Goal: Task Accomplishment & Management: Manage account settings

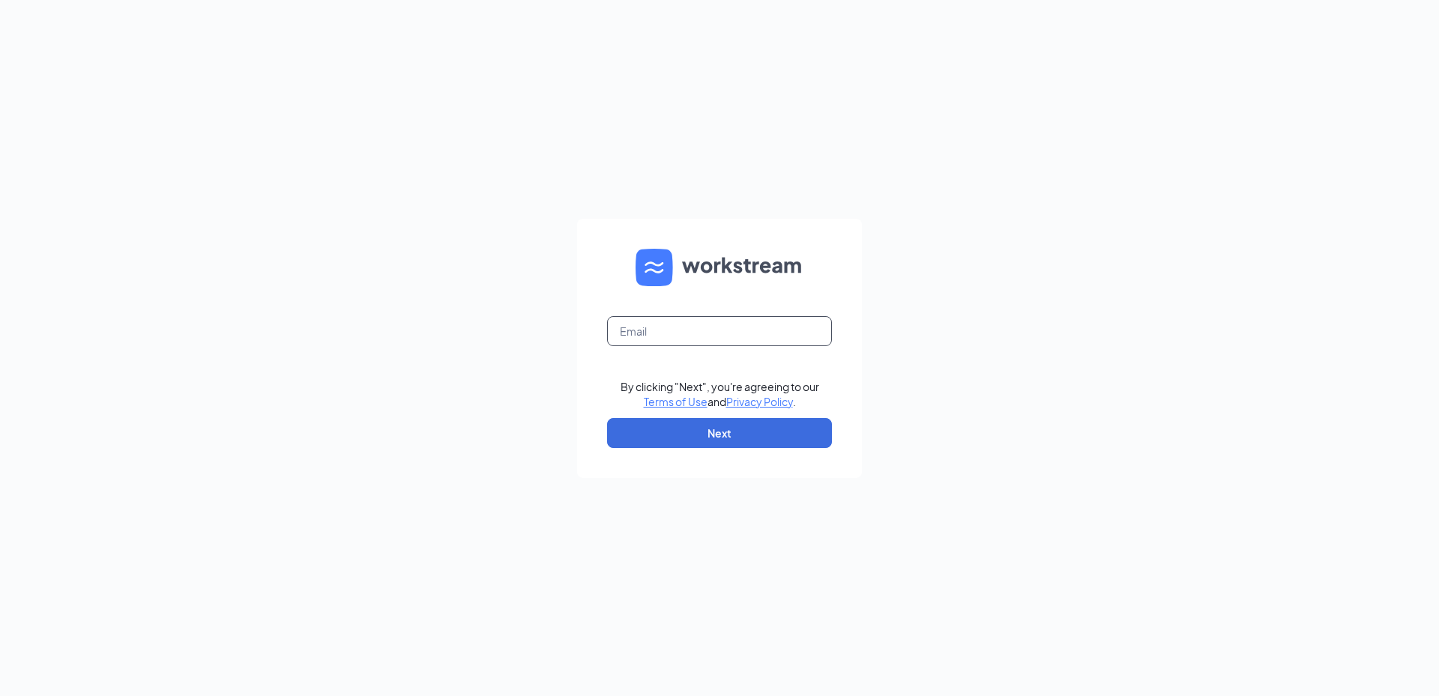
click at [642, 336] on input "text" at bounding box center [719, 331] width 225 height 30
type input "[PERSON_NAME][EMAIL_ADDRESS][DOMAIN_NAME]"
click at [680, 432] on button "Next" at bounding box center [719, 433] width 225 height 30
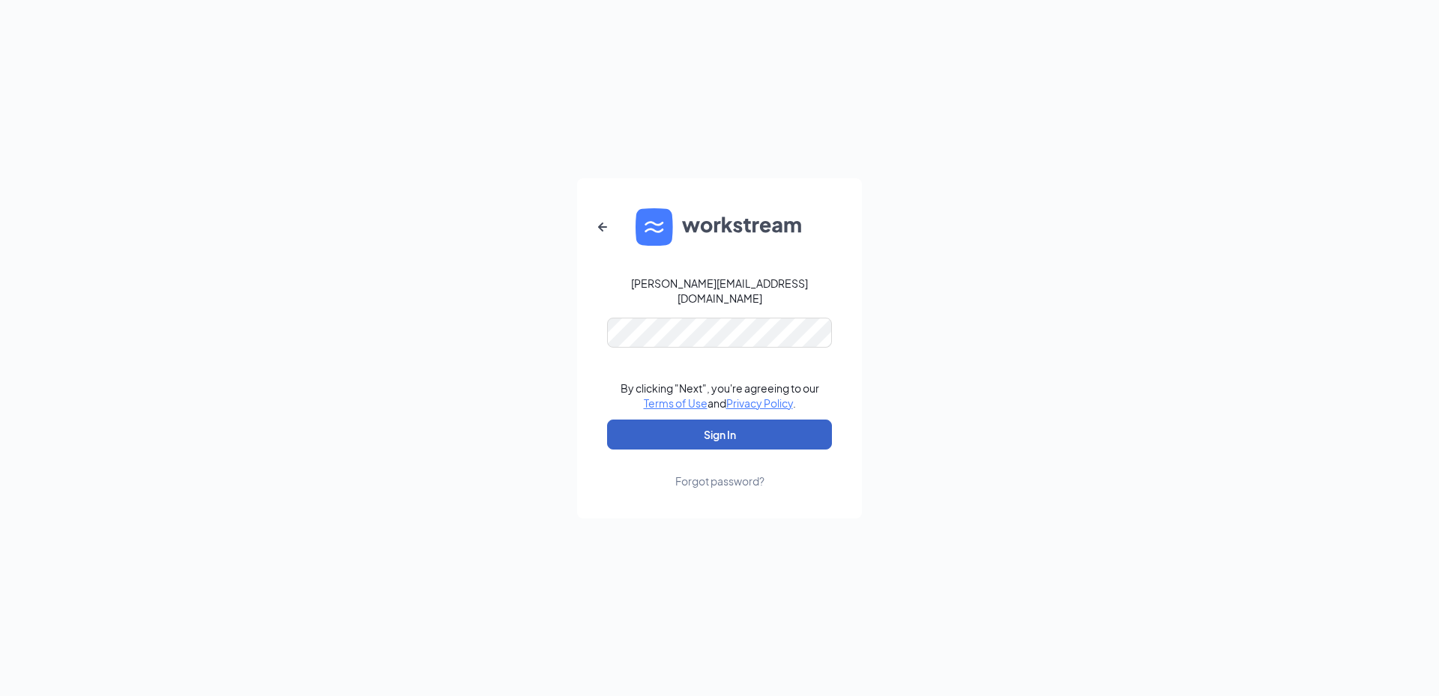
click at [691, 440] on button "Sign In" at bounding box center [719, 435] width 225 height 30
click at [717, 325] on form "[PERSON_NAME][EMAIL_ADDRESS][DOMAIN_NAME] Credential mismatches. By clicking "N…" at bounding box center [719, 348] width 285 height 340
click at [607, 420] on button "Sign In" at bounding box center [719, 435] width 225 height 30
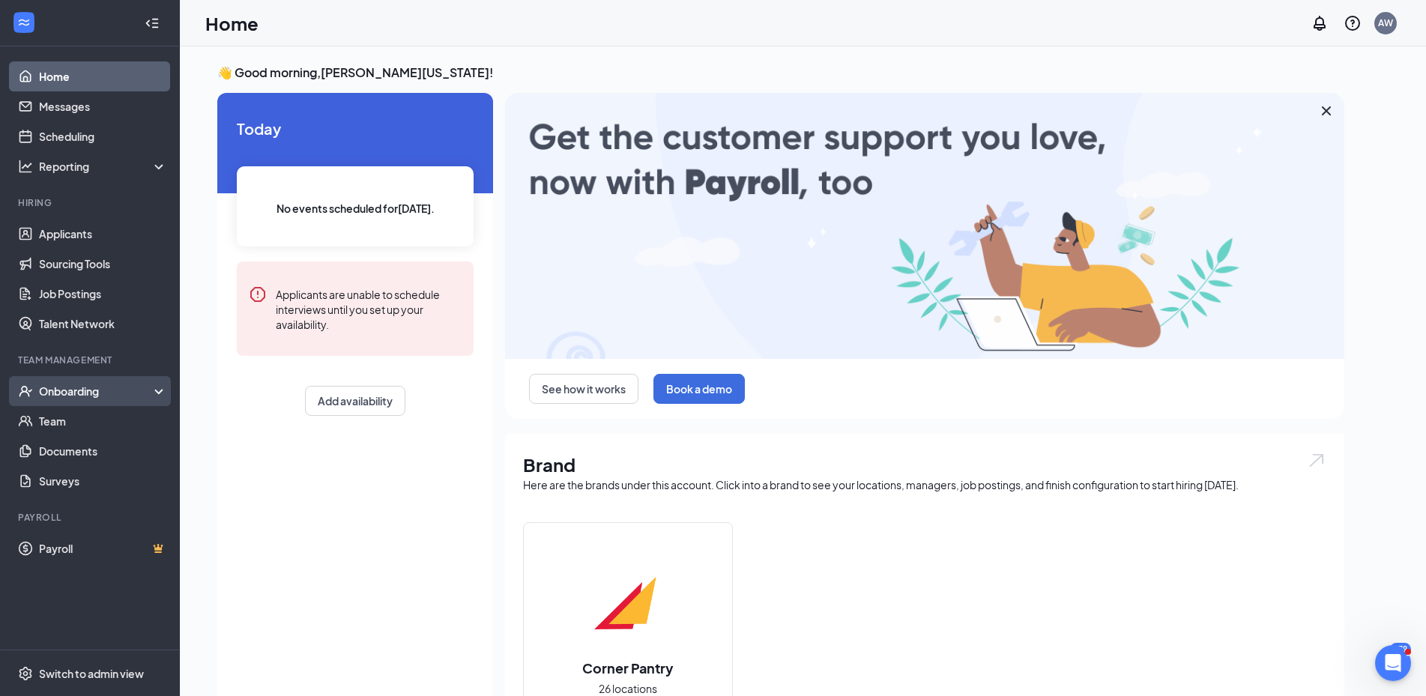
drag, startPoint x: 78, startPoint y: 382, endPoint x: 80, endPoint y: 401, distance: 18.9
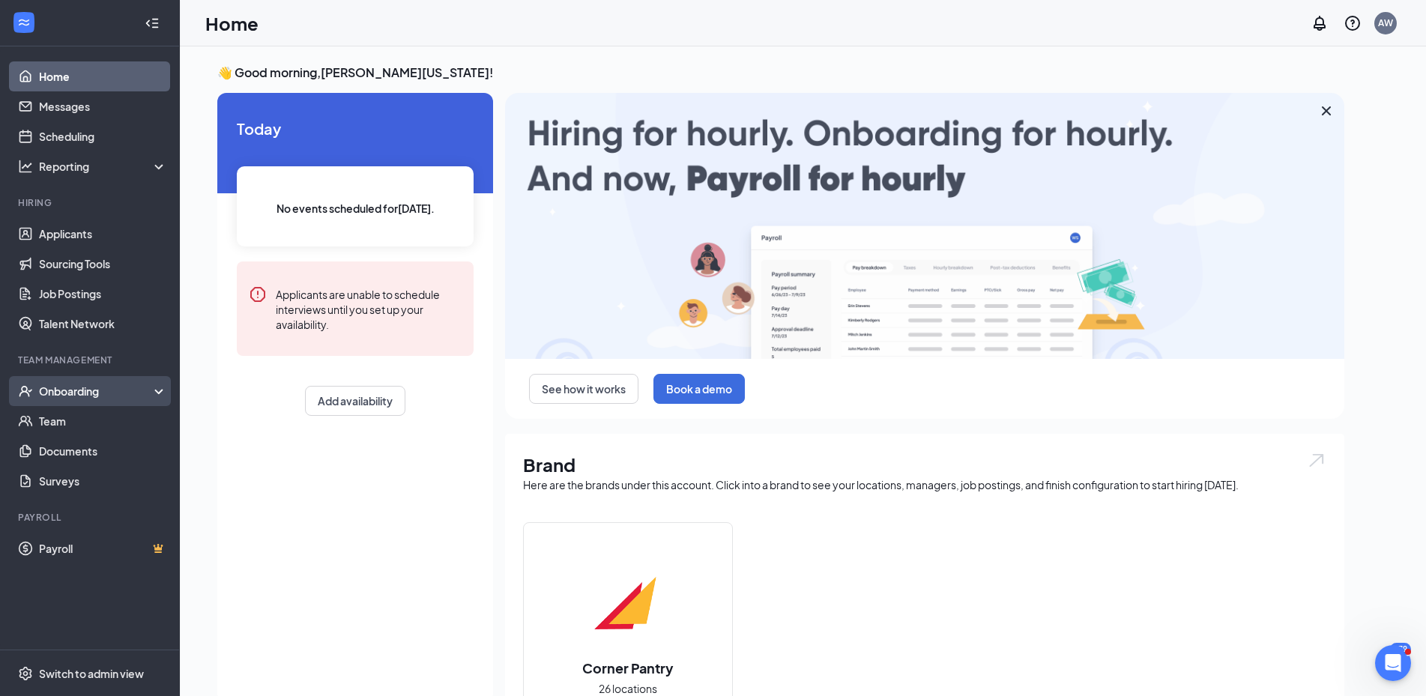
click at [78, 386] on div "Onboarding" at bounding box center [90, 391] width 180 height 30
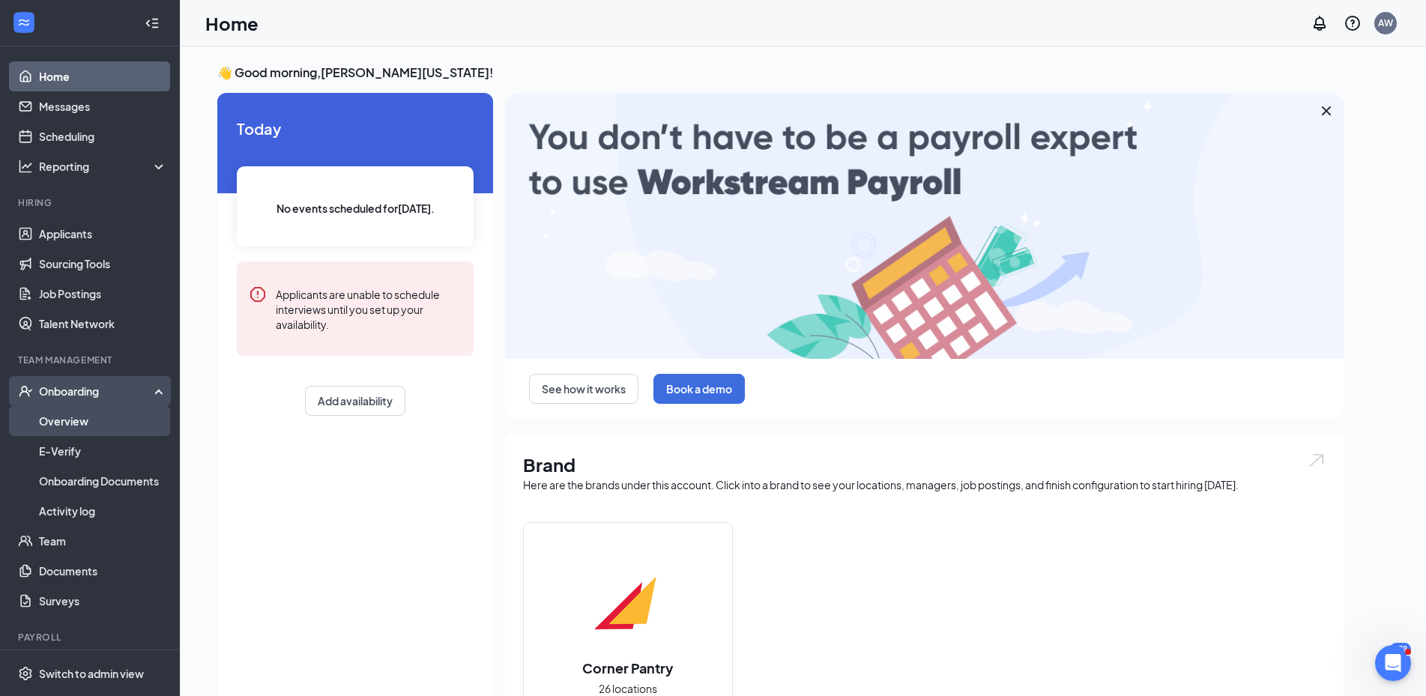
click at [69, 422] on link "Overview" at bounding box center [103, 421] width 128 height 30
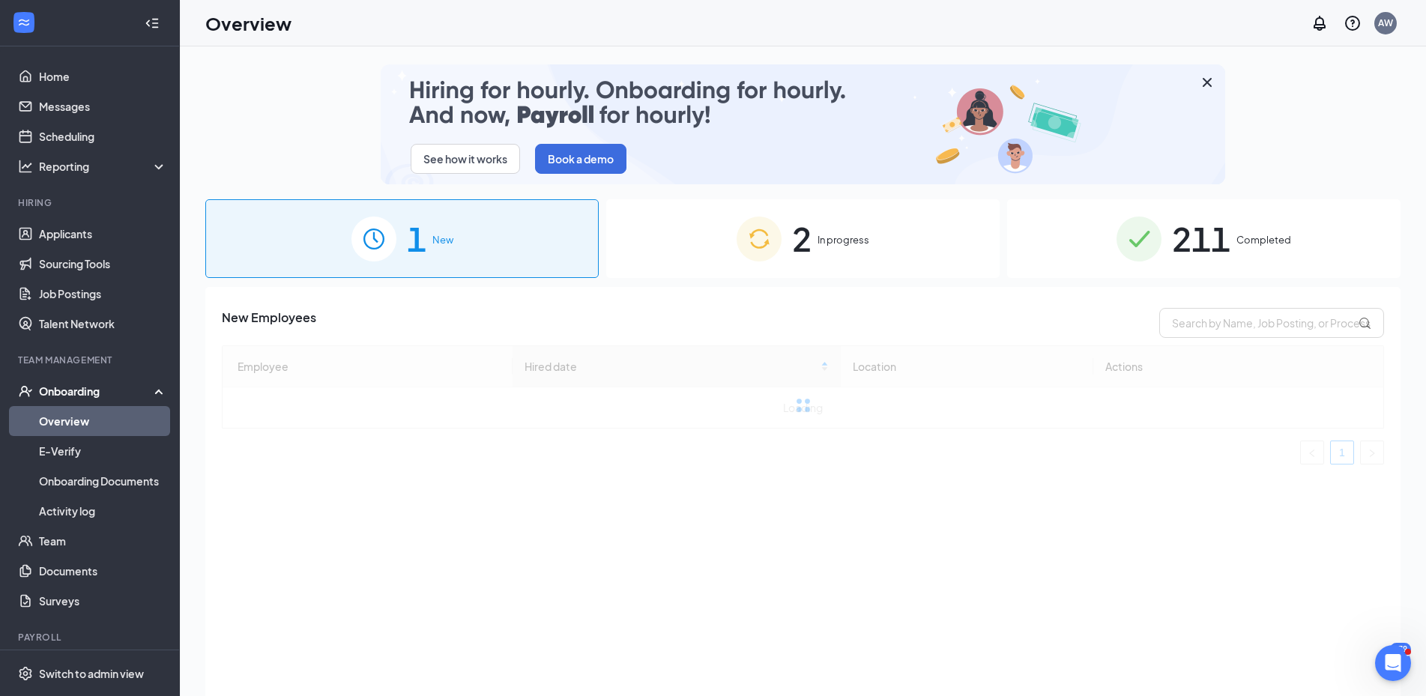
click at [825, 248] on div "2 In progress" at bounding box center [802, 238] width 393 height 79
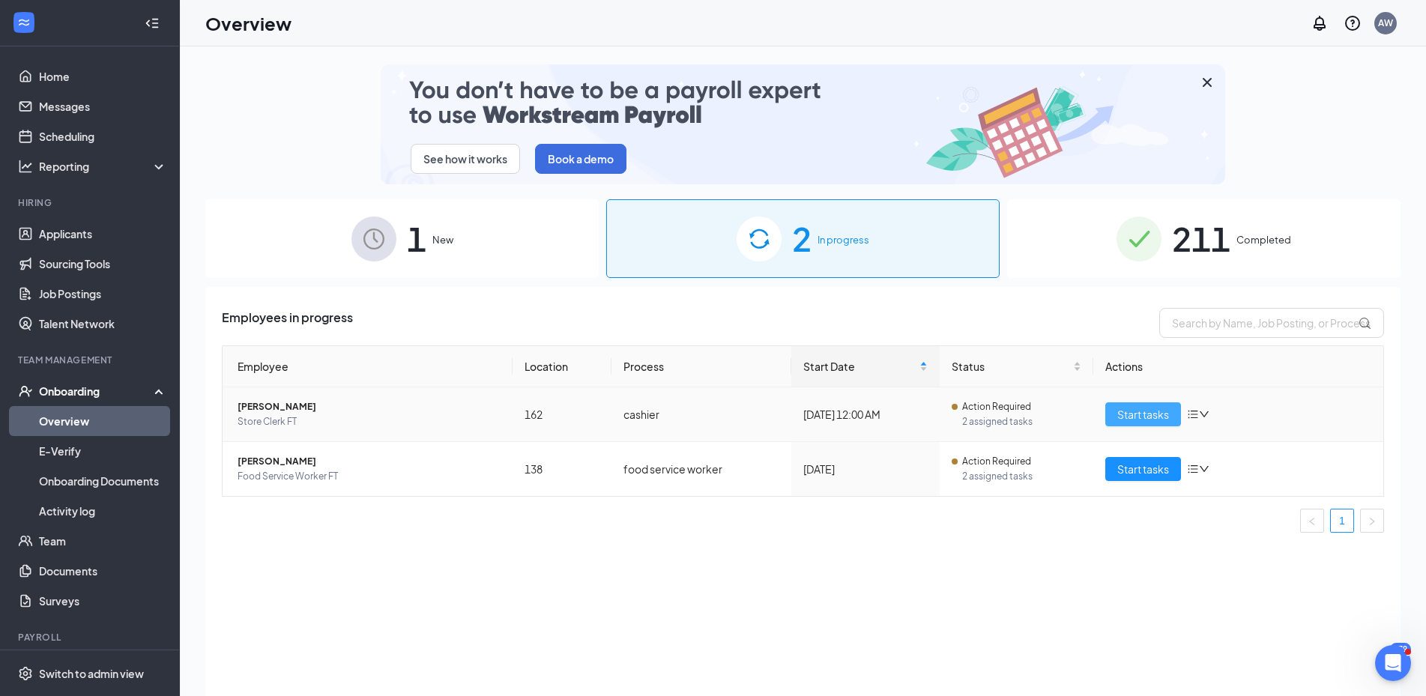
click at [1136, 413] on span "Start tasks" at bounding box center [1143, 414] width 52 height 16
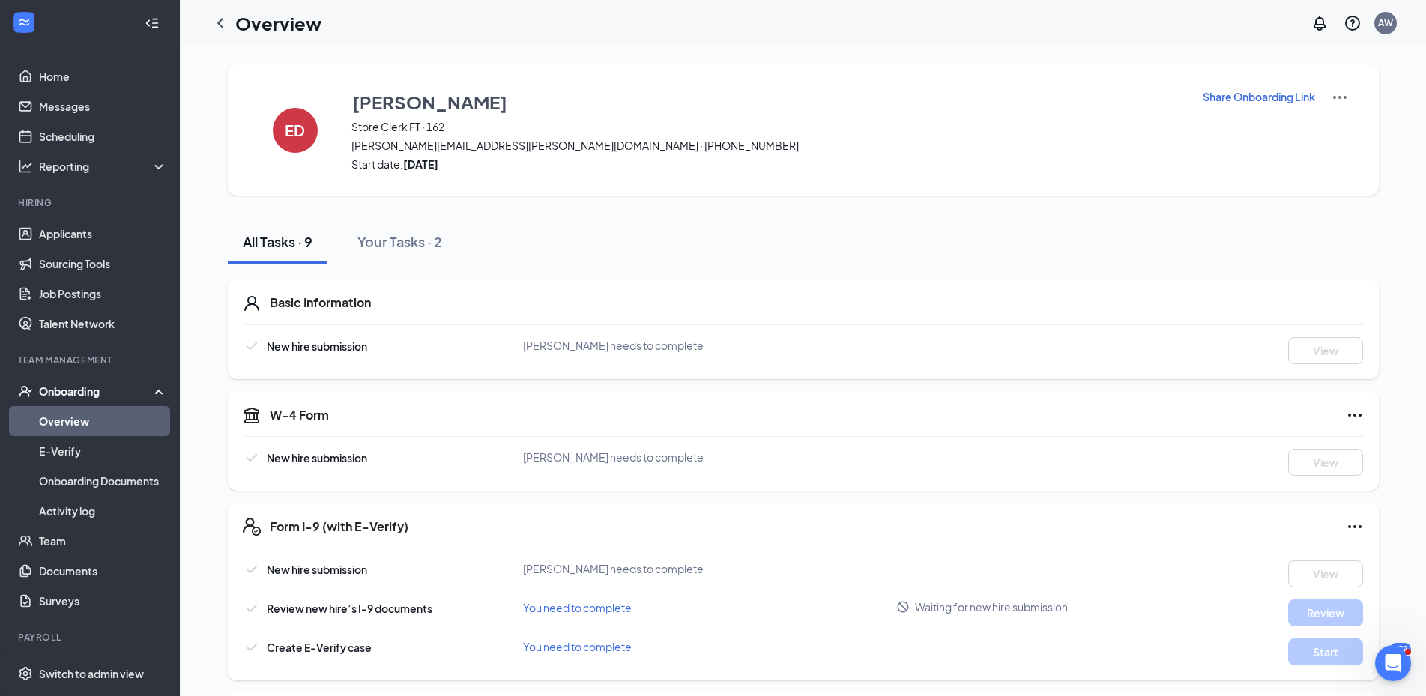
click at [70, 420] on link "Overview" at bounding box center [103, 421] width 128 height 30
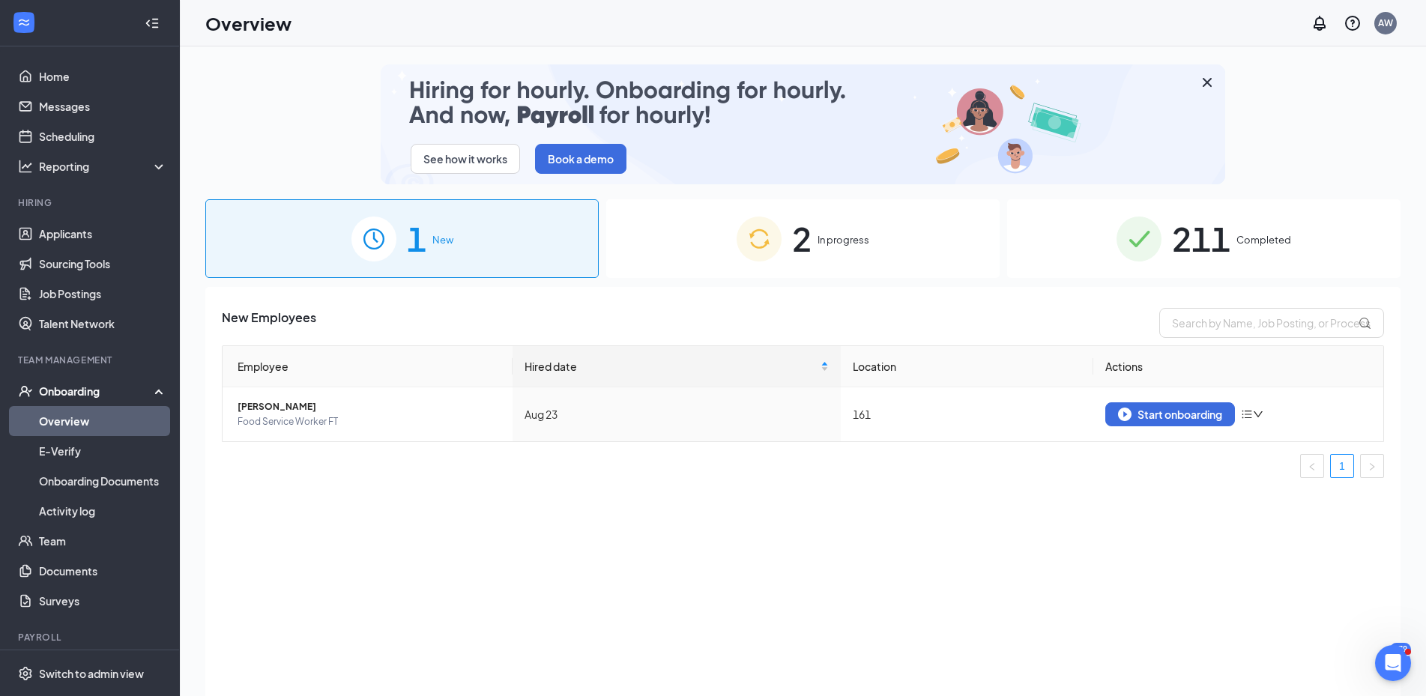
click at [836, 221] on div "2 In progress" at bounding box center [802, 238] width 393 height 79
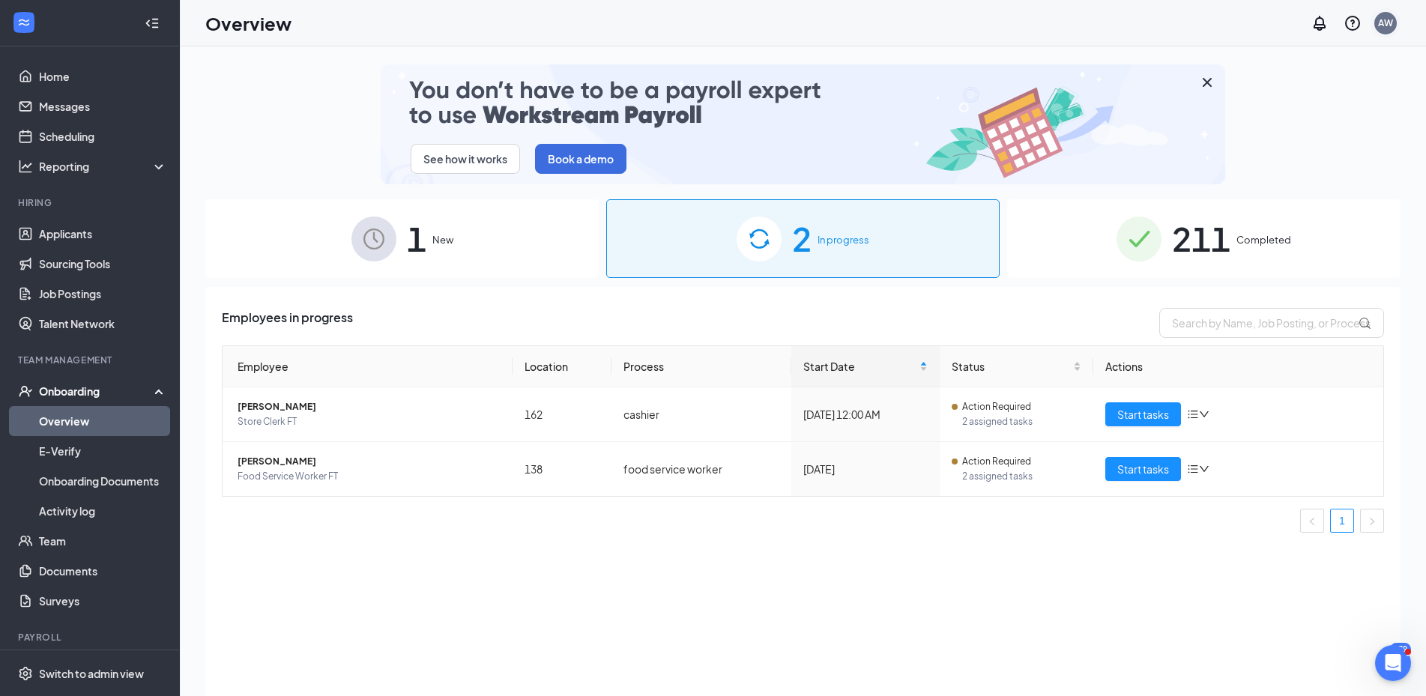
click at [1378, 25] on div "AW" at bounding box center [1386, 23] width 22 height 22
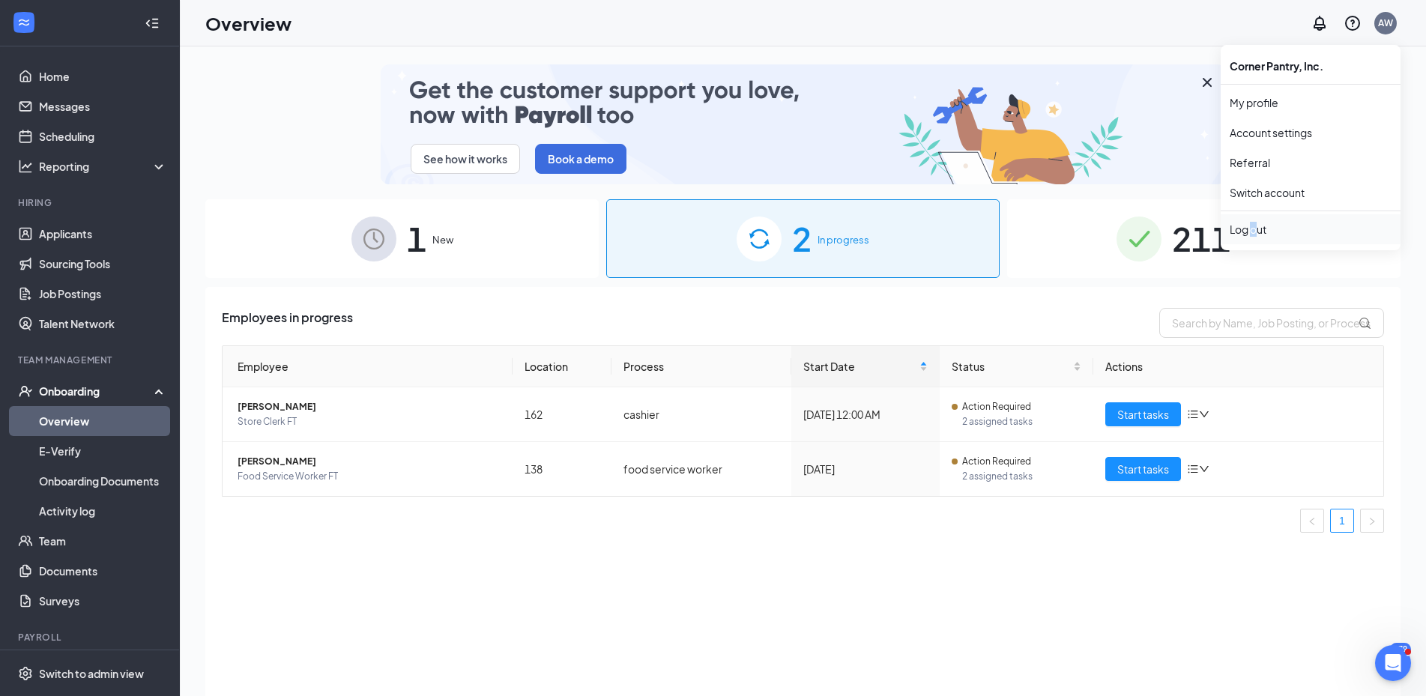
click at [1253, 224] on div "Log out" at bounding box center [1311, 229] width 162 height 15
